Goal: Task Accomplishment & Management: Use online tool/utility

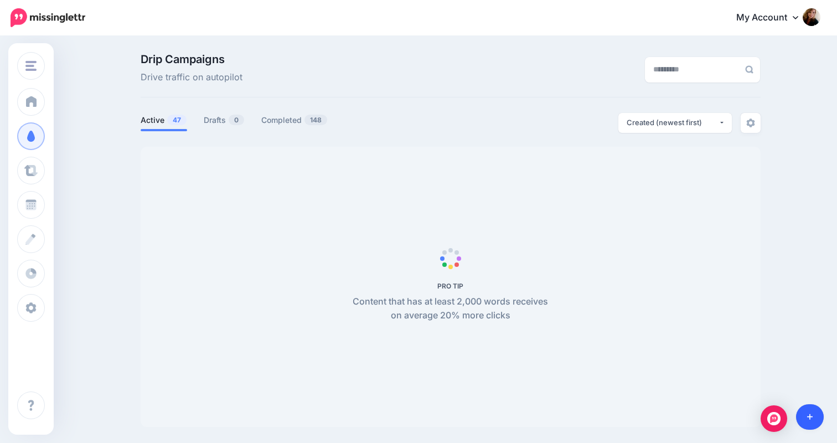
click at [808, 413] on icon at bounding box center [810, 417] width 6 height 8
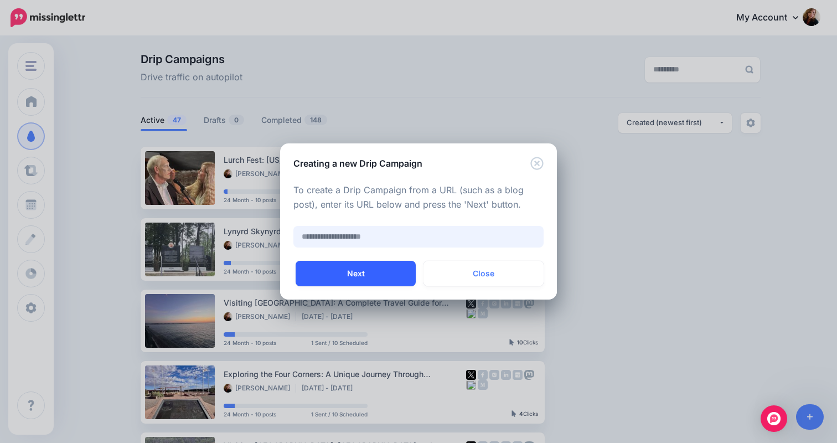
paste input "**********"
type input "**********"
click at [362, 274] on button "Next" at bounding box center [356, 273] width 120 height 25
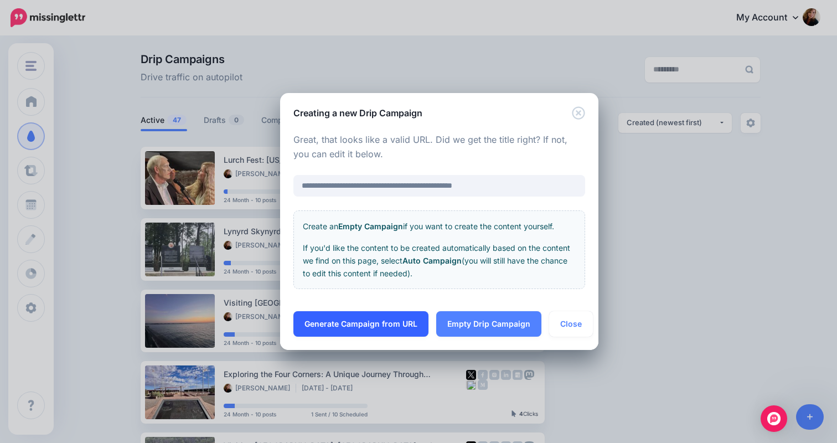
click at [376, 327] on link "Generate Campaign from URL" at bounding box center [360, 323] width 135 height 25
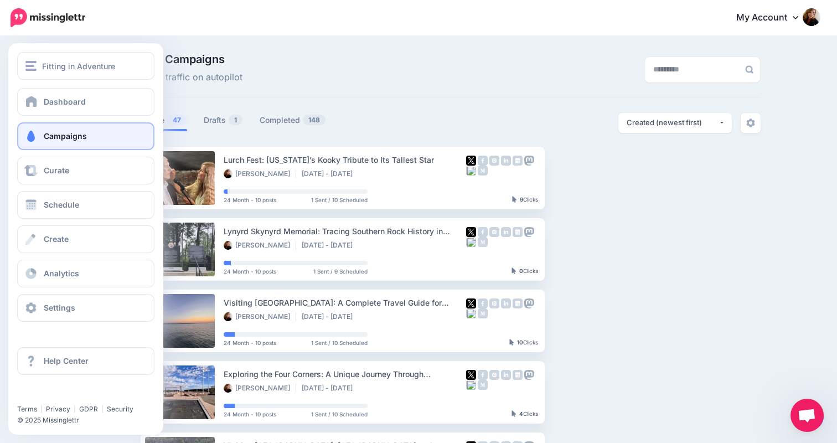
click at [79, 129] on link "Campaigns" at bounding box center [85, 136] width 137 height 28
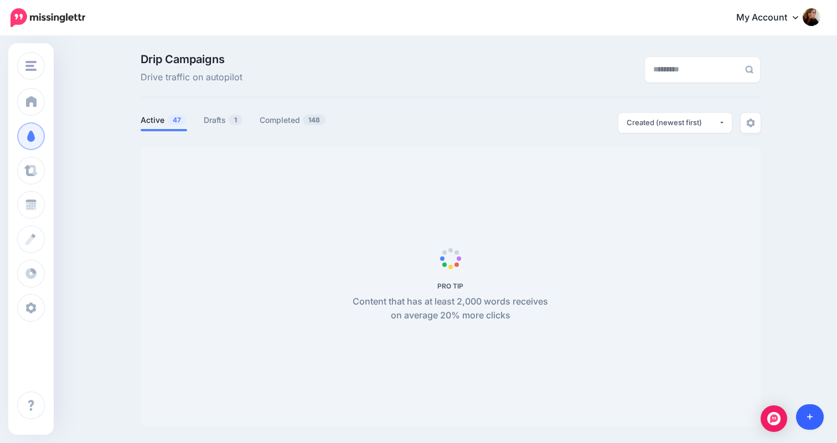
click at [814, 419] on link at bounding box center [810, 416] width 28 height 25
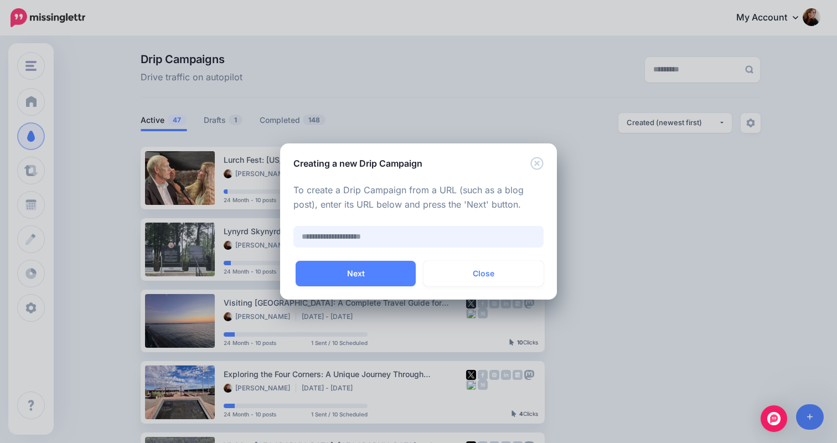
paste input "**********"
type input "**********"
click at [353, 262] on button "Next" at bounding box center [356, 273] width 120 height 25
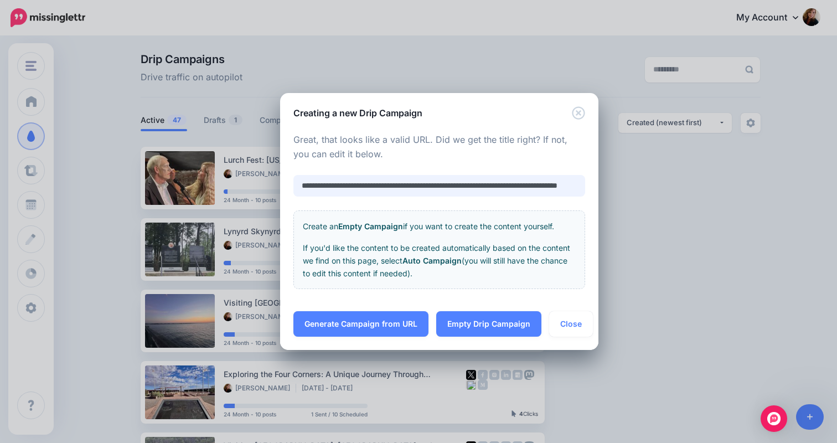
scroll to position [0, 79]
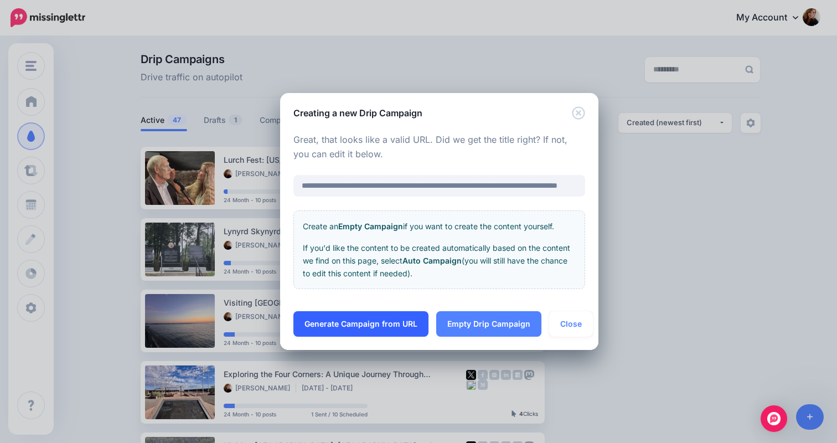
click at [376, 328] on link "Generate Campaign from URL" at bounding box center [360, 323] width 135 height 25
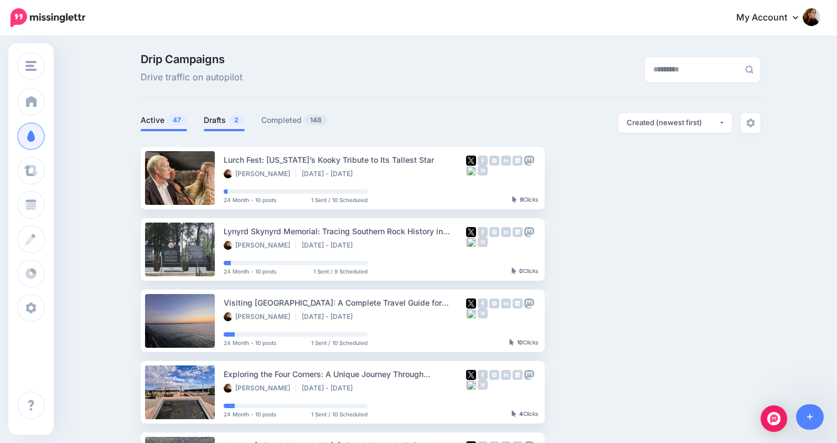
click at [213, 120] on link "Drafts 2" at bounding box center [224, 119] width 41 height 13
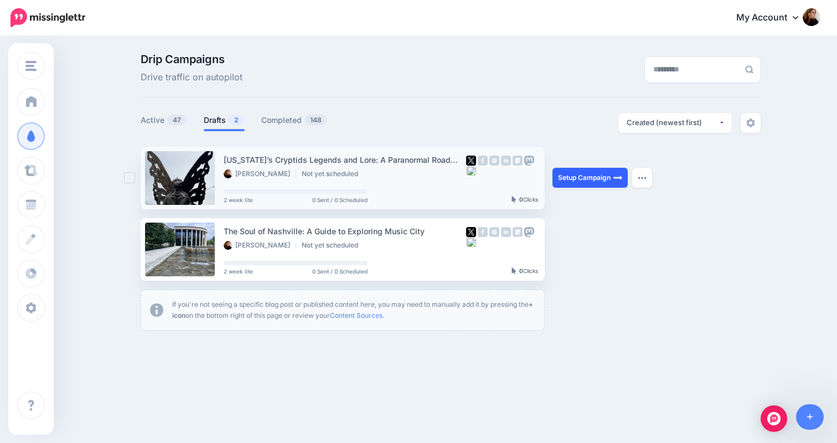
click at [579, 177] on link "Setup Campaign" at bounding box center [589, 178] width 75 height 20
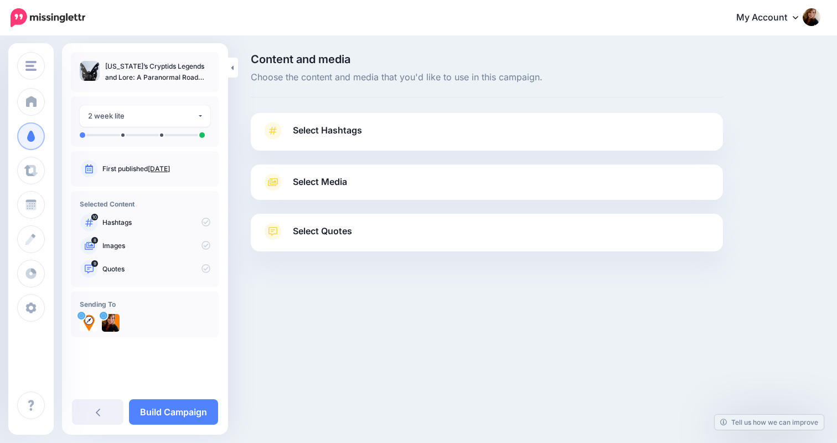
click at [444, 123] on link "Select Hashtags" at bounding box center [487, 136] width 450 height 29
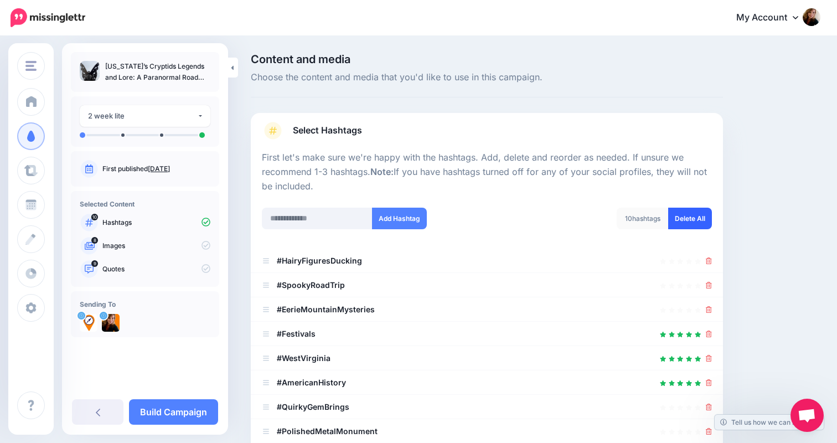
click at [697, 218] on link "Delete All" at bounding box center [690, 219] width 44 height 22
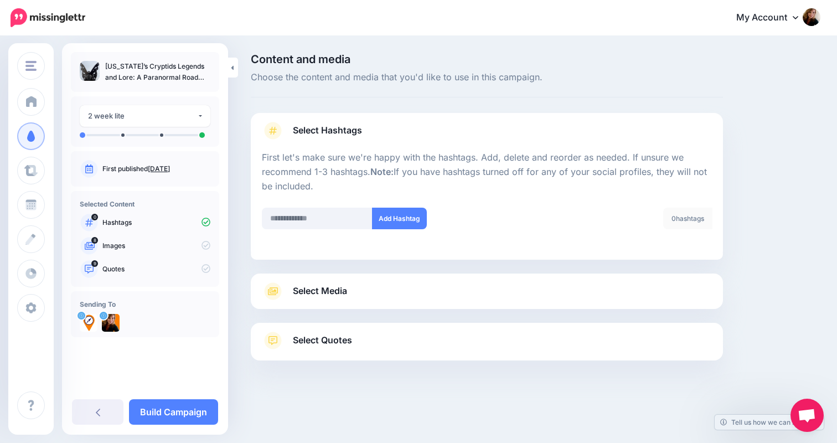
click at [536, 310] on div "Select Hashtags First let's make sure we're happy with the hashtags. Add, delet…" at bounding box center [487, 236] width 472 height 247
click at [533, 282] on link "Select Media" at bounding box center [487, 291] width 450 height 18
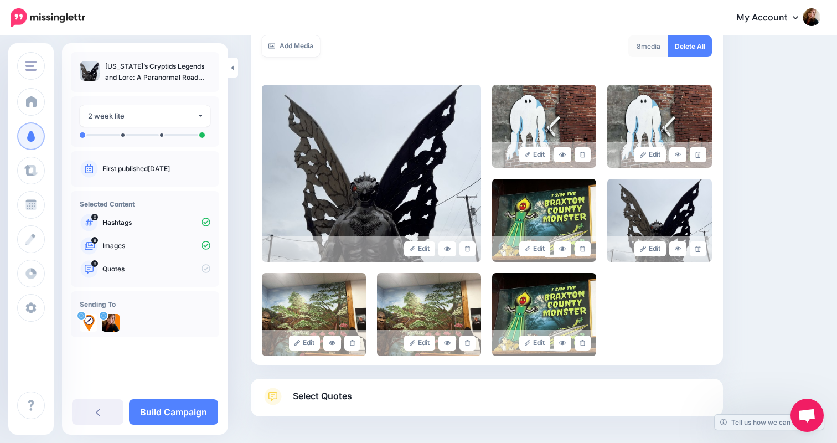
scroll to position [249, 0]
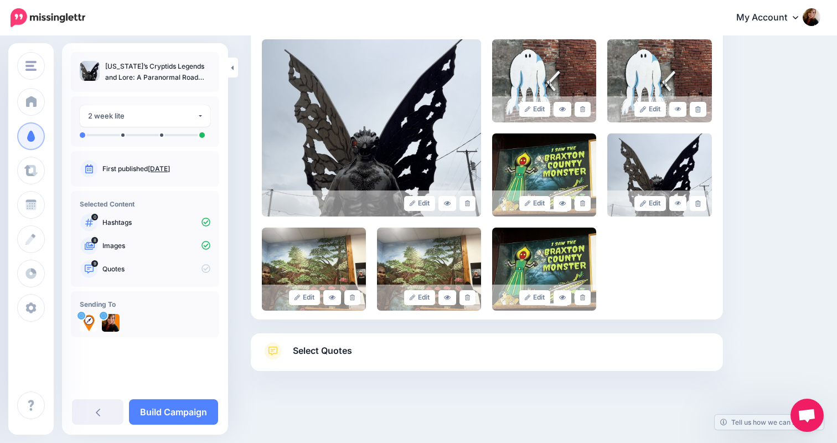
click at [538, 355] on link "Select Quotes" at bounding box center [487, 356] width 450 height 29
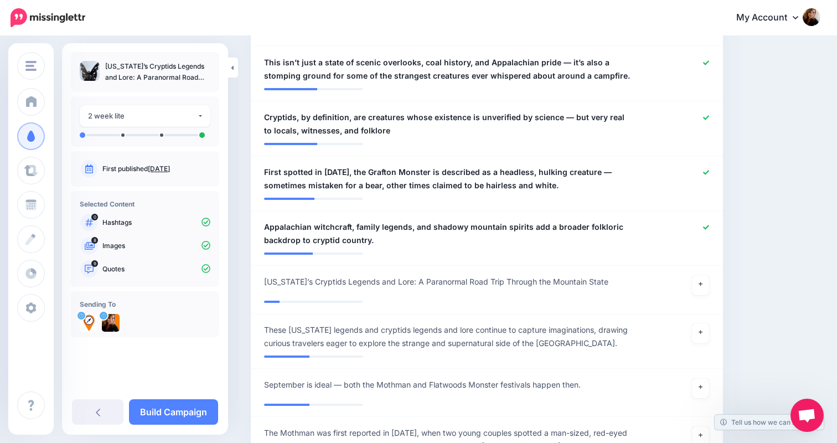
scroll to position [638, 0]
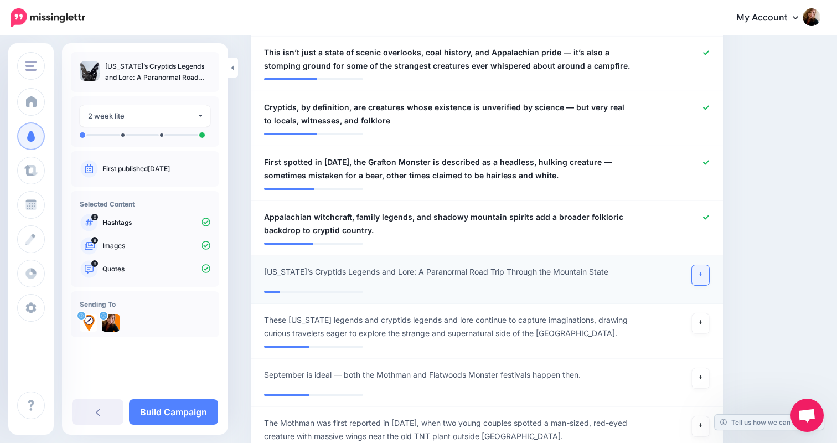
click at [702, 275] on icon at bounding box center [700, 274] width 4 height 6
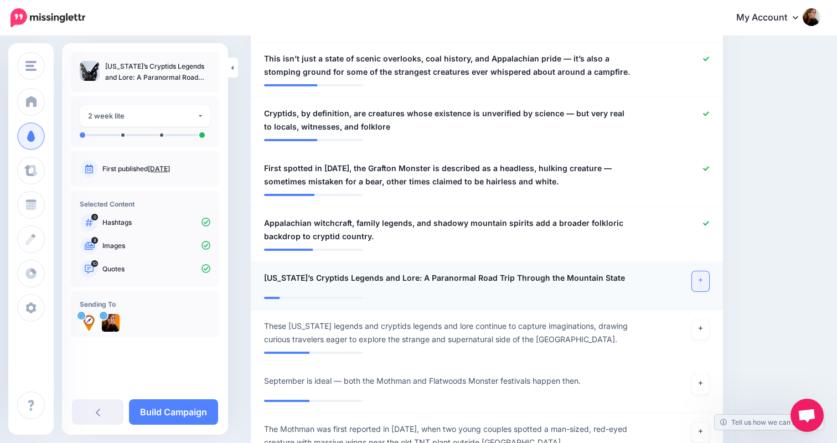
scroll to position [630, 0]
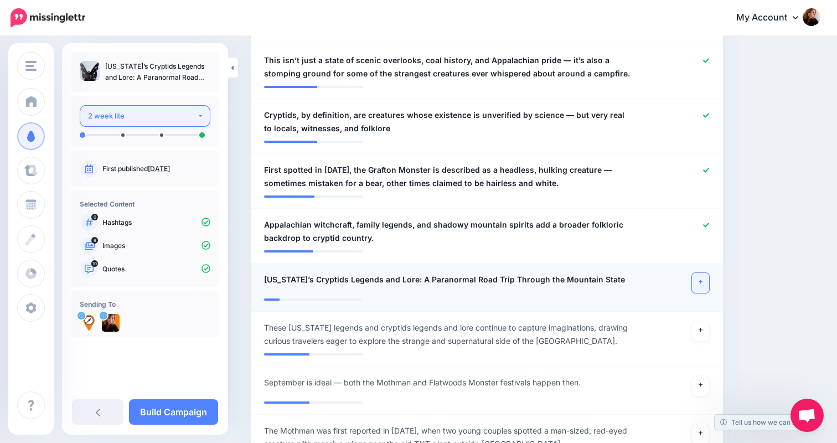
click at [160, 112] on div "2 week lite" at bounding box center [142, 116] width 109 height 13
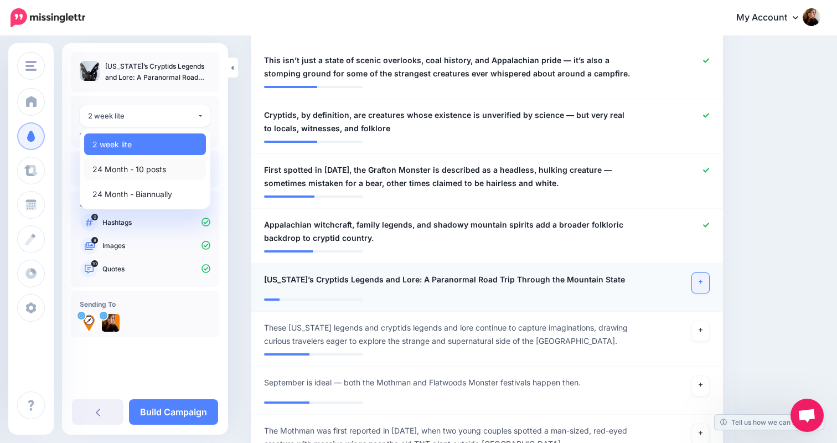
click at [144, 171] on span "24 Month - 10 posts" at bounding box center [129, 169] width 74 height 13
select select "*****"
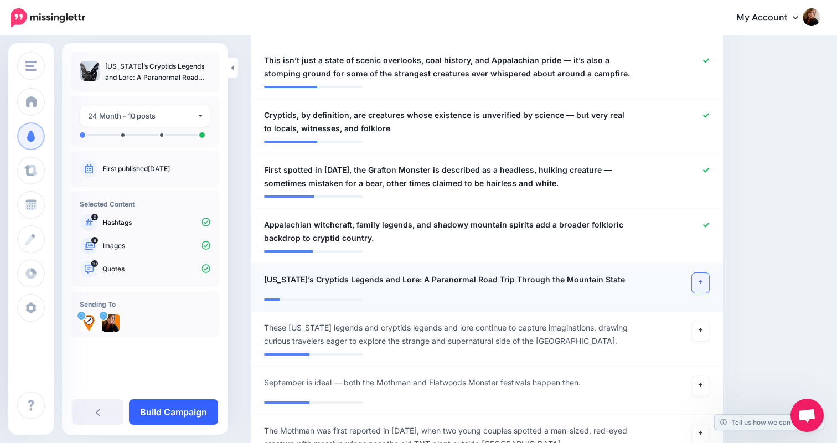
click at [185, 416] on link "Build Campaign" at bounding box center [173, 411] width 89 height 25
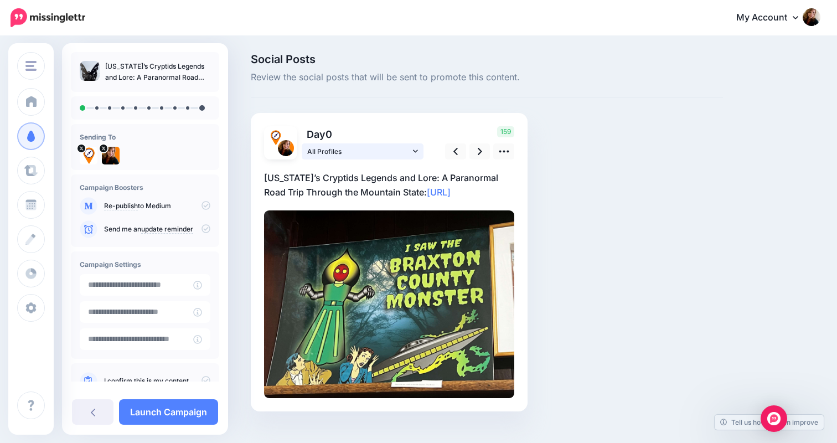
click at [354, 147] on span "All Profiles" at bounding box center [358, 152] width 103 height 12
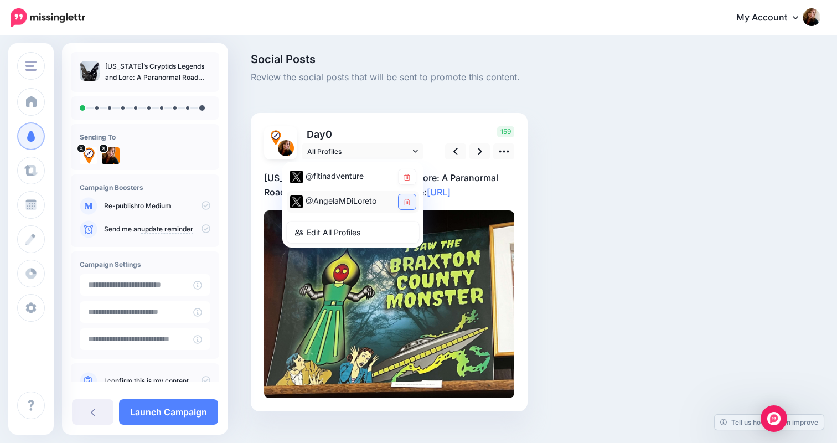
click at [409, 202] on icon at bounding box center [407, 202] width 6 height 7
click at [563, 216] on div "Social Posts Review the social posts that will be sent to promote this content.…" at bounding box center [486, 249] width 489 height 391
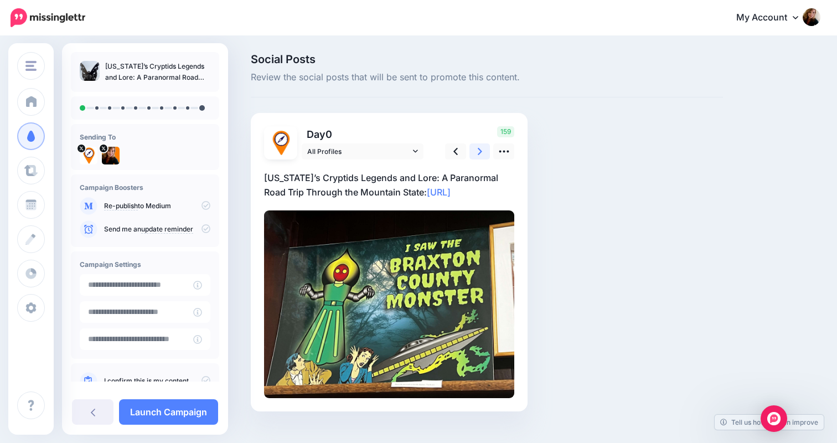
click at [480, 147] on icon at bounding box center [480, 152] width 4 height 12
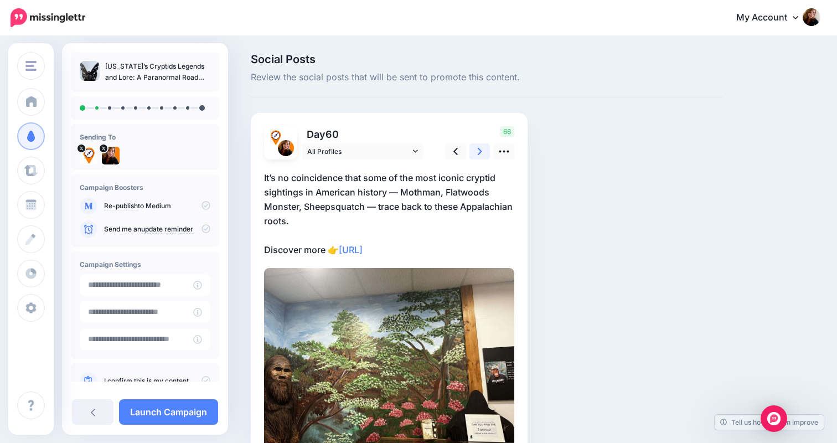
click at [480, 147] on icon at bounding box center [480, 152] width 4 height 12
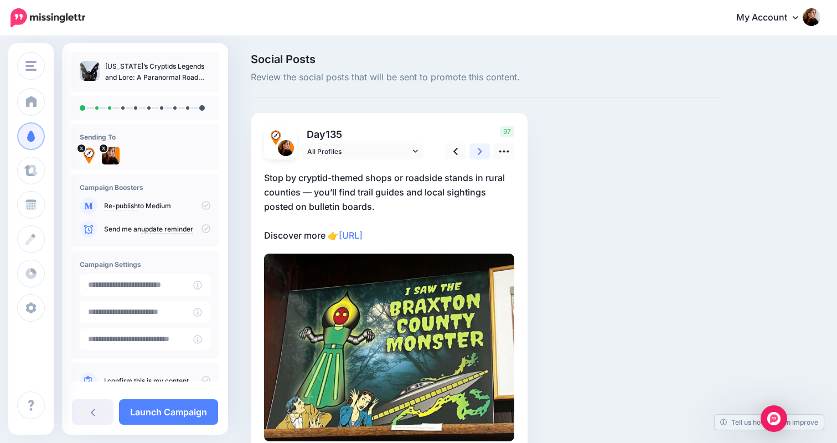
click at [480, 147] on icon at bounding box center [480, 152] width 4 height 12
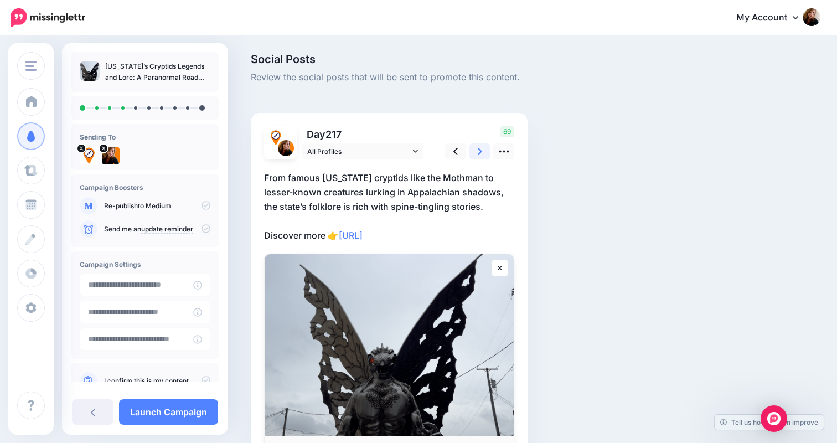
click at [480, 147] on icon at bounding box center [480, 152] width 4 height 12
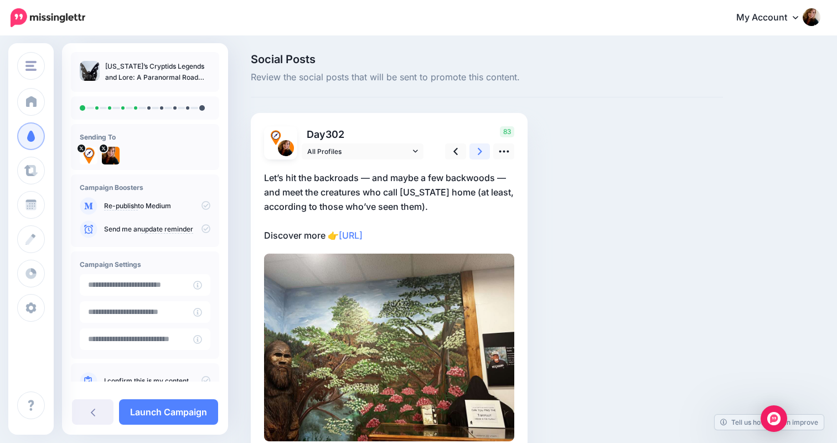
click at [480, 147] on icon at bounding box center [480, 152] width 4 height 12
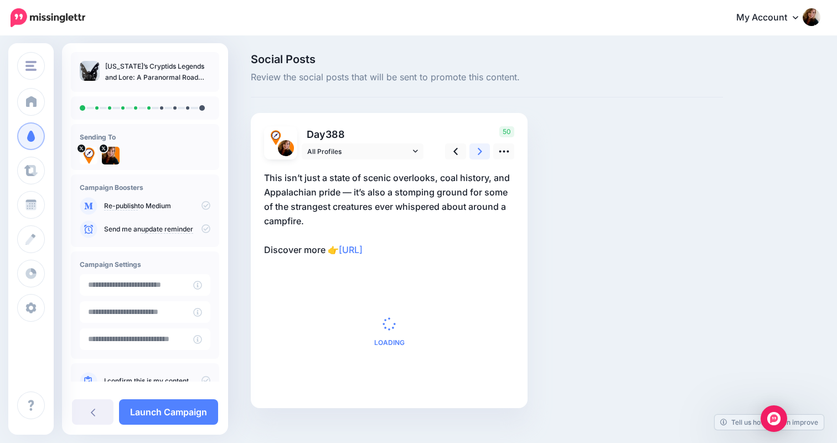
click at [480, 147] on icon at bounding box center [480, 152] width 4 height 12
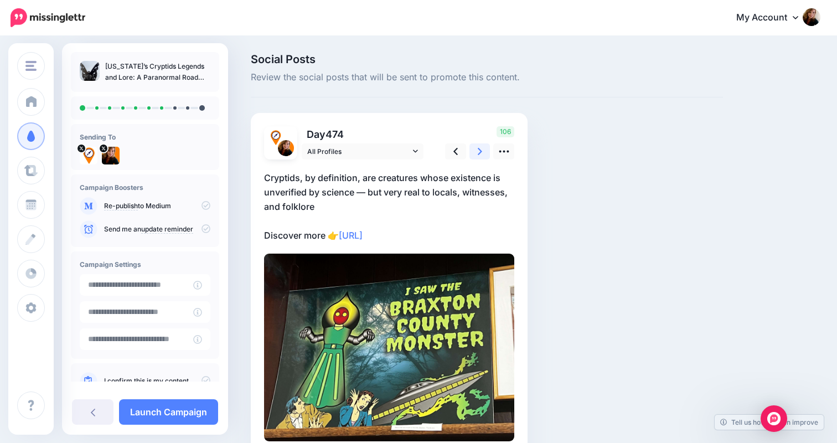
click at [480, 147] on icon at bounding box center [480, 152] width 4 height 12
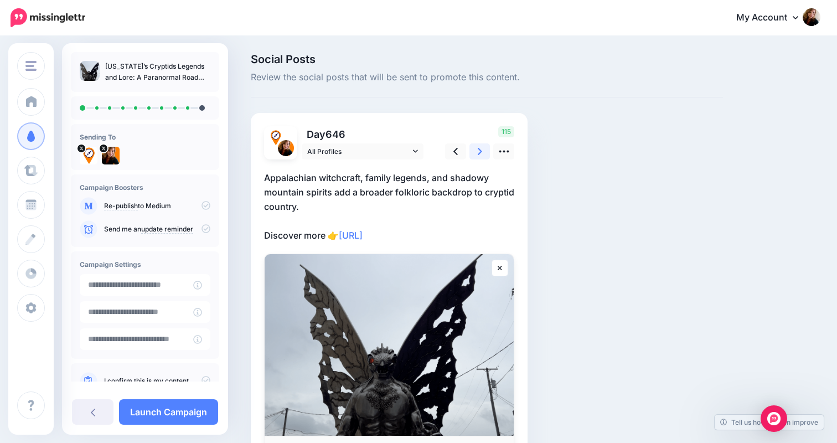
click at [480, 147] on icon at bounding box center [480, 152] width 4 height 12
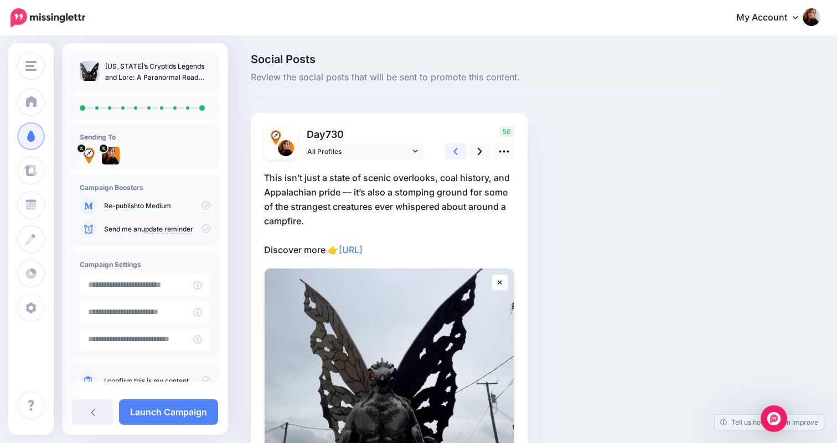
click at [457, 149] on icon at bounding box center [455, 152] width 4 height 12
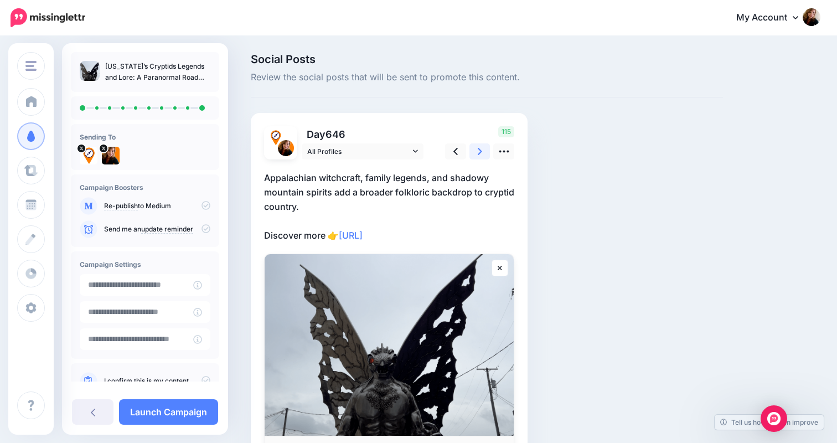
click at [474, 151] on link at bounding box center [479, 151] width 21 height 16
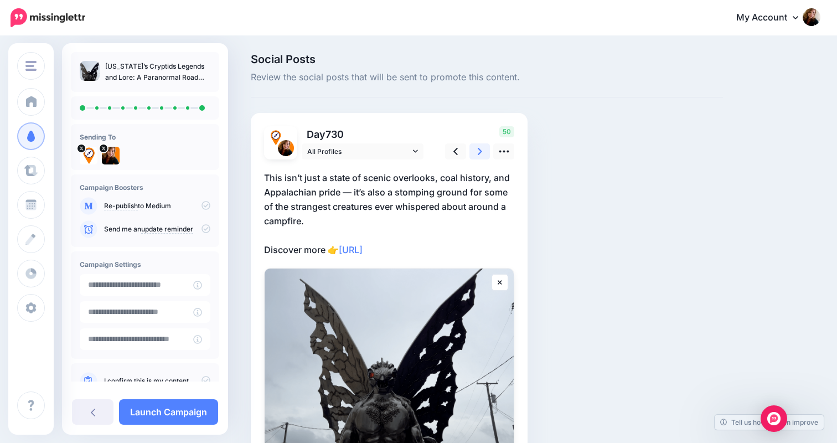
click at [484, 149] on link at bounding box center [479, 151] width 21 height 16
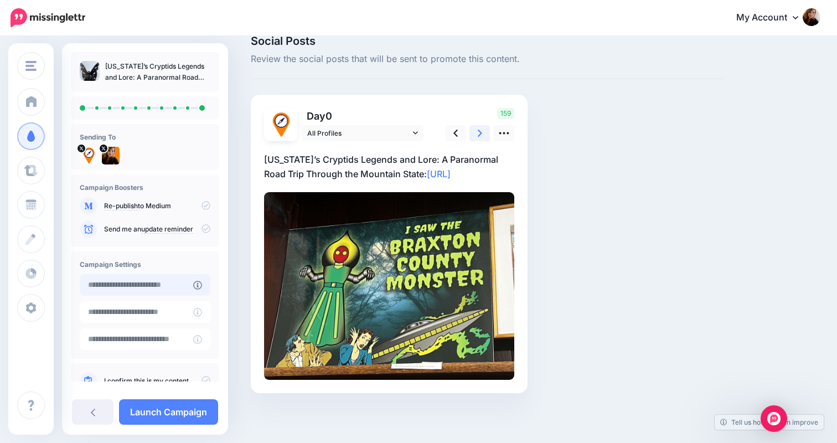
scroll to position [30, 0]
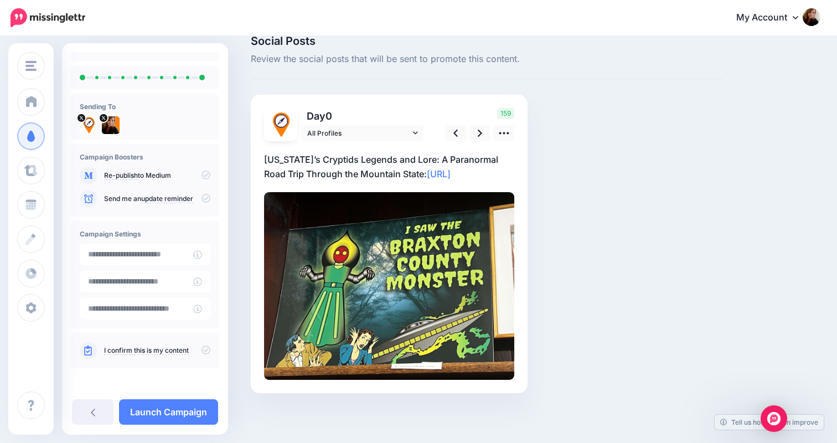
click at [208, 350] on div "I confirm this is my content" at bounding box center [145, 350] width 148 height 35
click at [203, 350] on icon at bounding box center [205, 349] width 9 height 9
click at [177, 409] on link "Launch Campaign" at bounding box center [168, 411] width 99 height 25
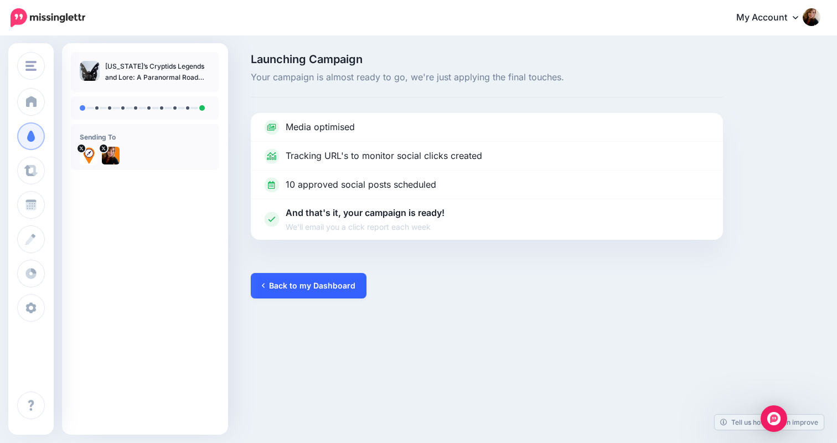
click at [286, 284] on link "Back to my Dashboard" at bounding box center [309, 285] width 116 height 25
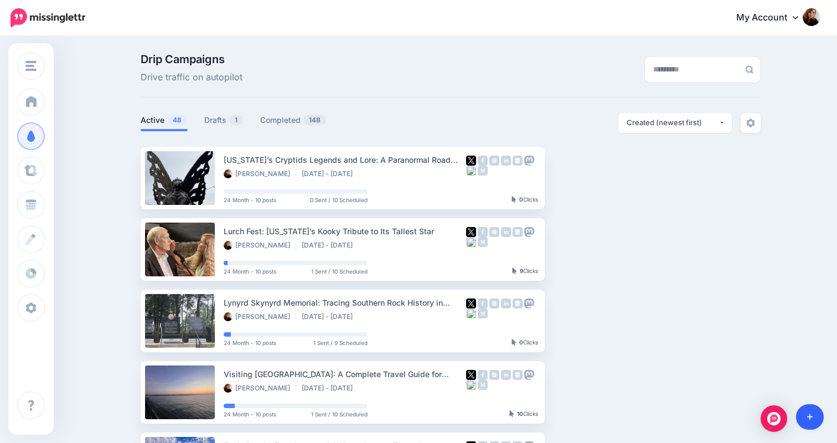
click at [807, 414] on icon at bounding box center [810, 417] width 6 height 8
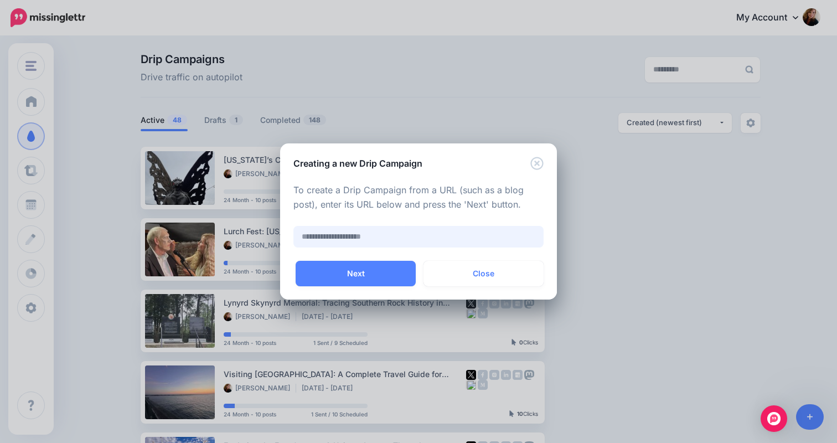
paste input "**********"
type input "**********"
click at [369, 269] on button "Next" at bounding box center [356, 273] width 120 height 25
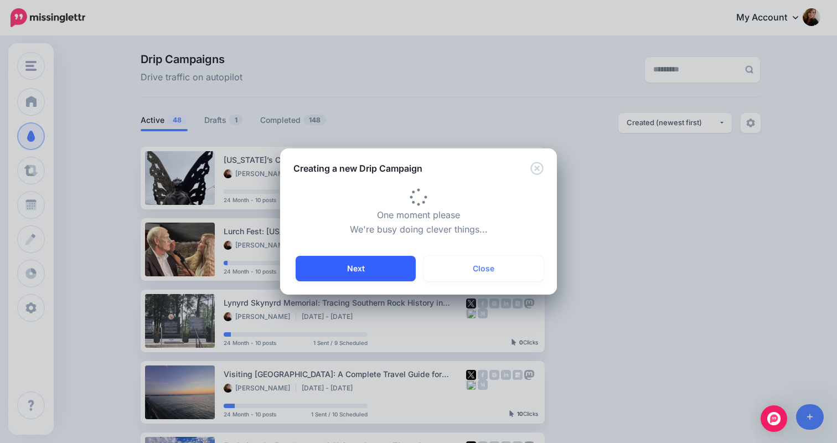
type input "**********"
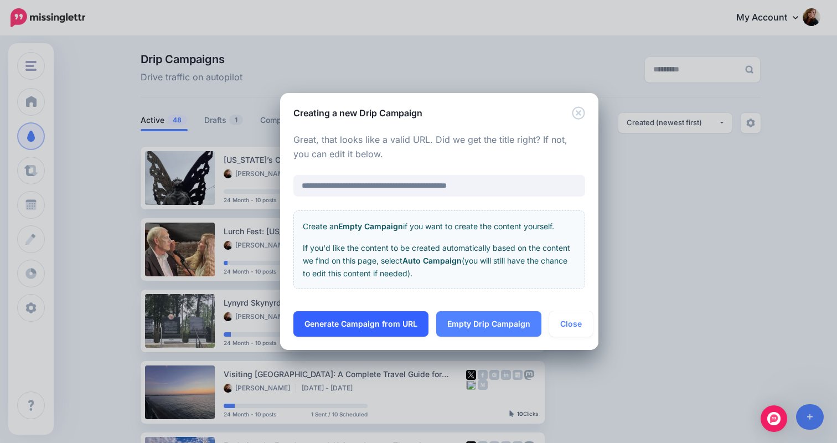
click at [378, 329] on link "Generate Campaign from URL" at bounding box center [360, 323] width 135 height 25
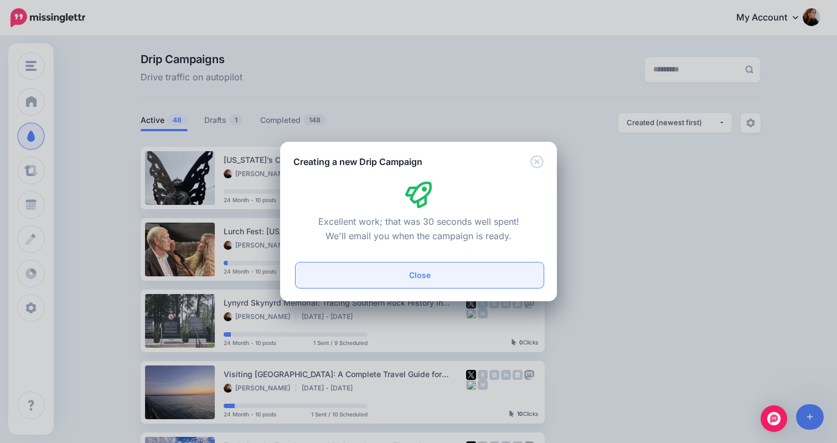
click at [419, 270] on button "Close" at bounding box center [420, 274] width 248 height 25
